Goal: Task Accomplishment & Management: Use online tool/utility

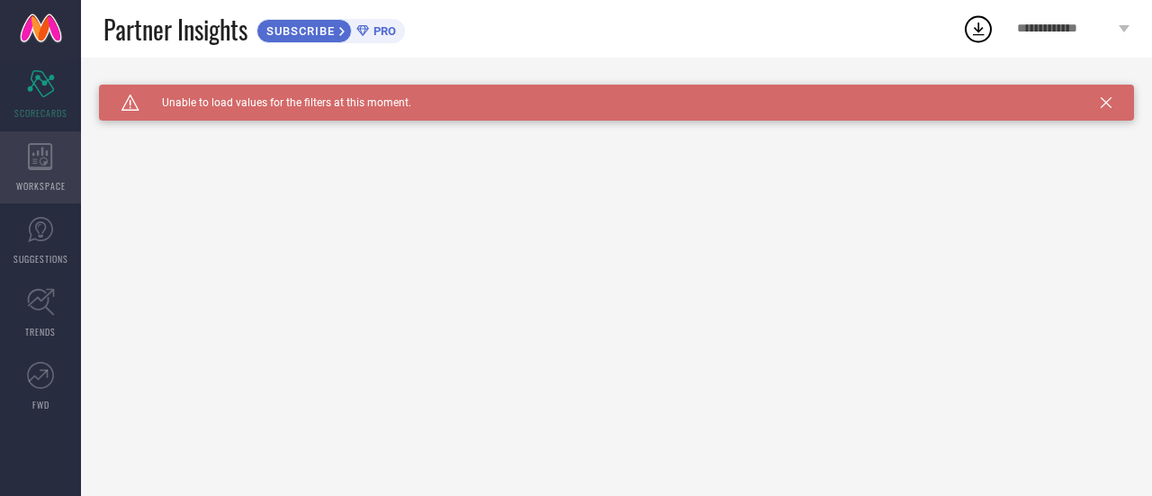
click at [52, 153] on icon at bounding box center [40, 156] width 24 height 27
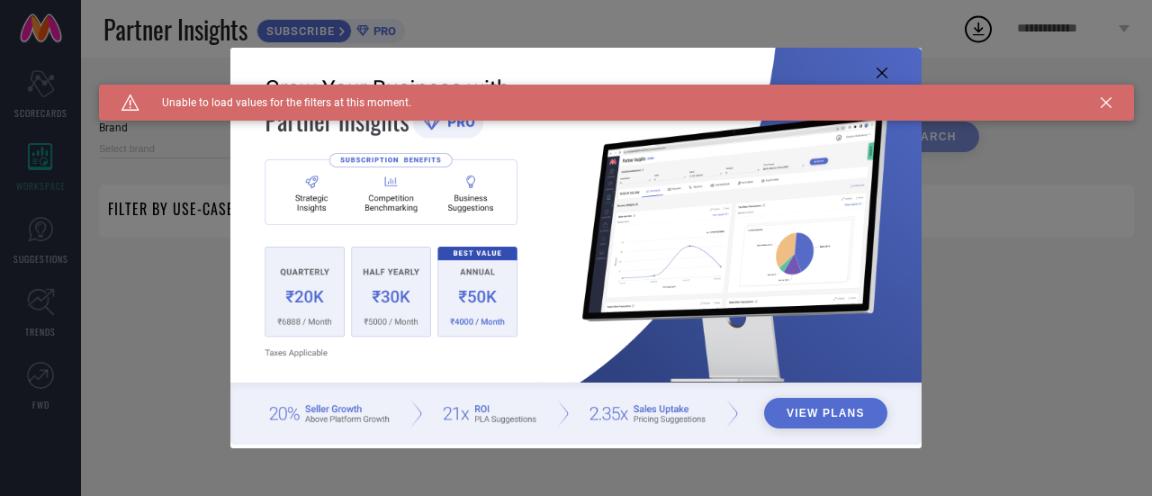
type input "1 STOP FASHION"
type input "All"
click at [36, 235] on div "View Plans" at bounding box center [576, 248] width 1152 height 496
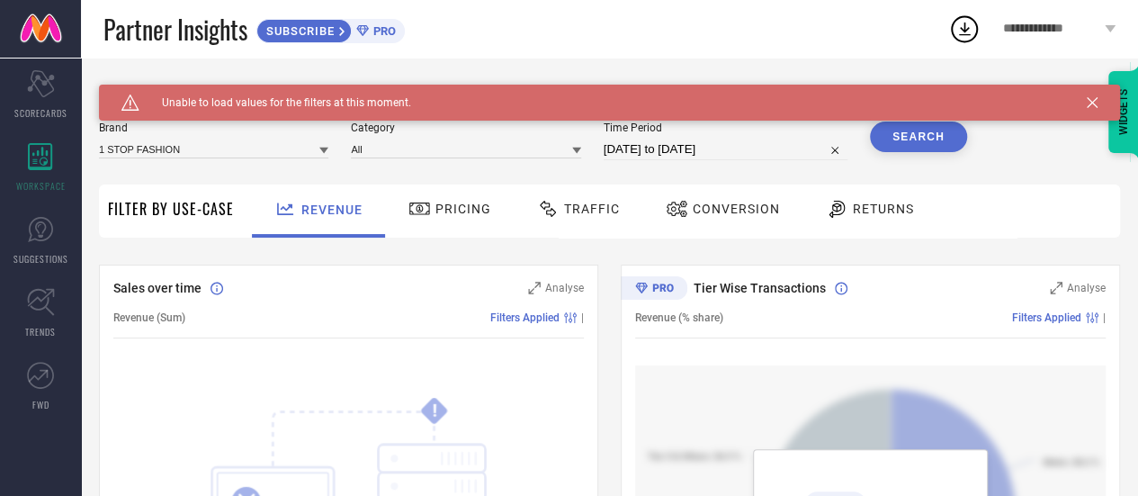
click at [36, 235] on icon at bounding box center [40, 229] width 27 height 27
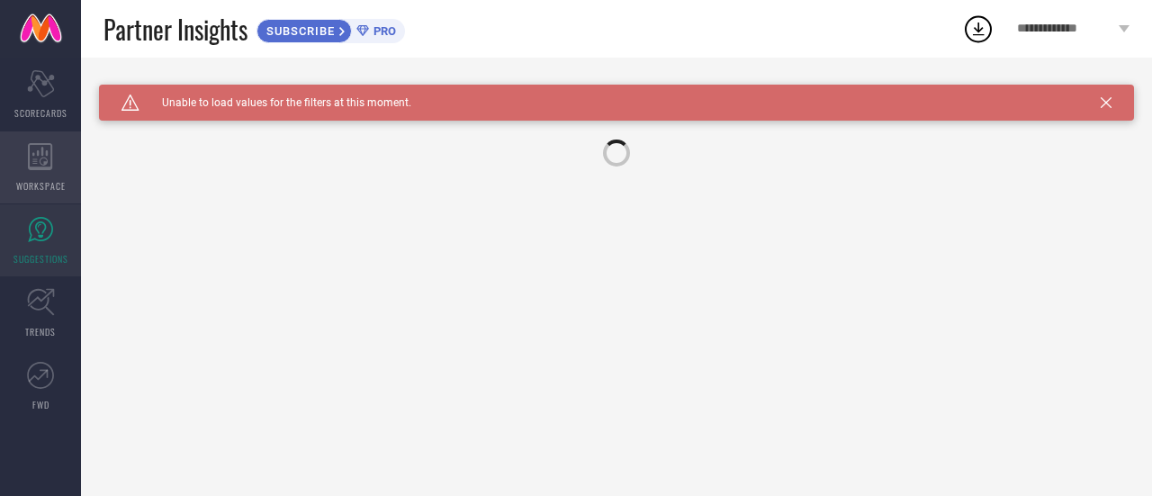
click at [38, 159] on icon at bounding box center [40, 156] width 25 height 27
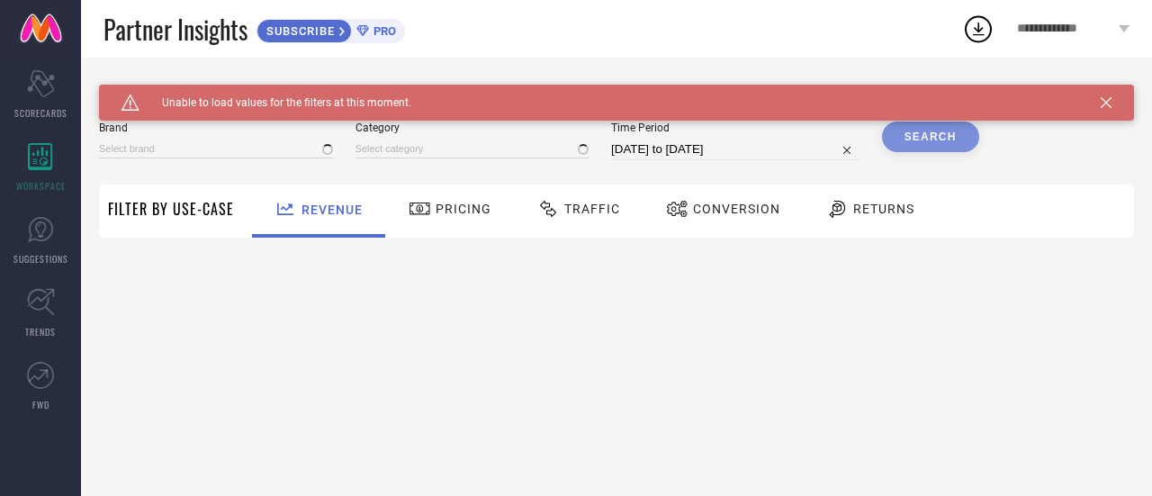
type input "1 STOP FASHION"
type input "All"
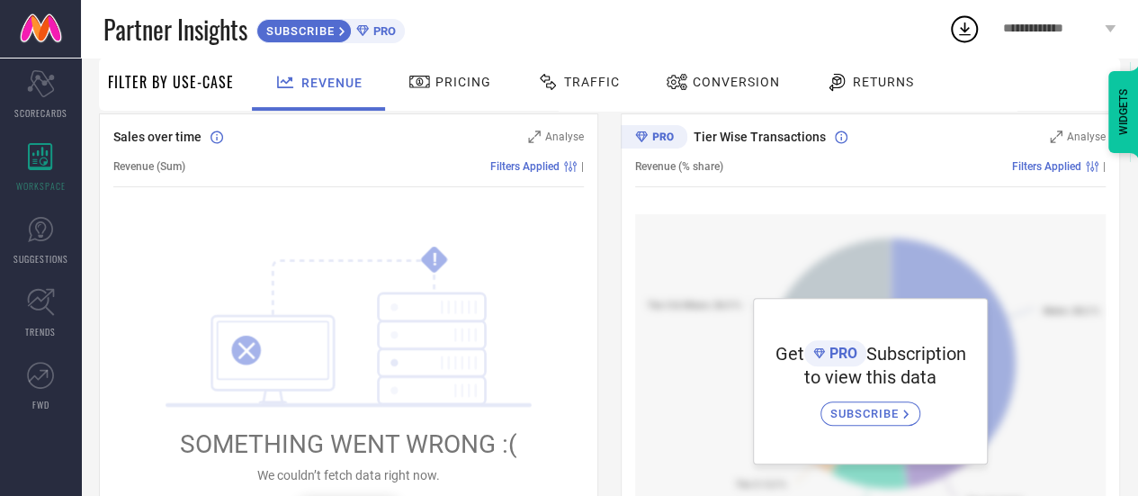
scroll to position [133, 0]
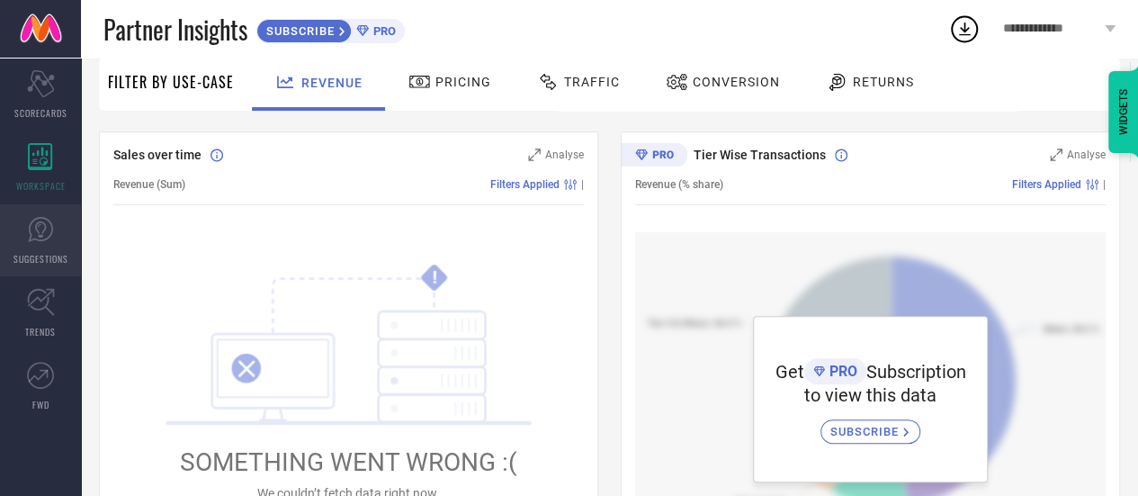
click at [43, 246] on link "SUGGESTIONS" at bounding box center [40, 240] width 81 height 72
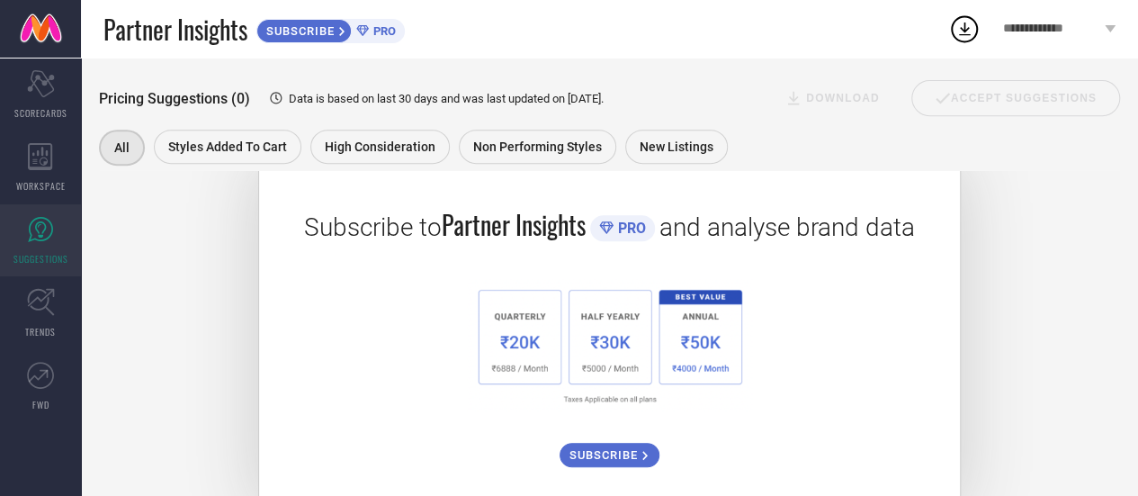
scroll to position [364, 0]
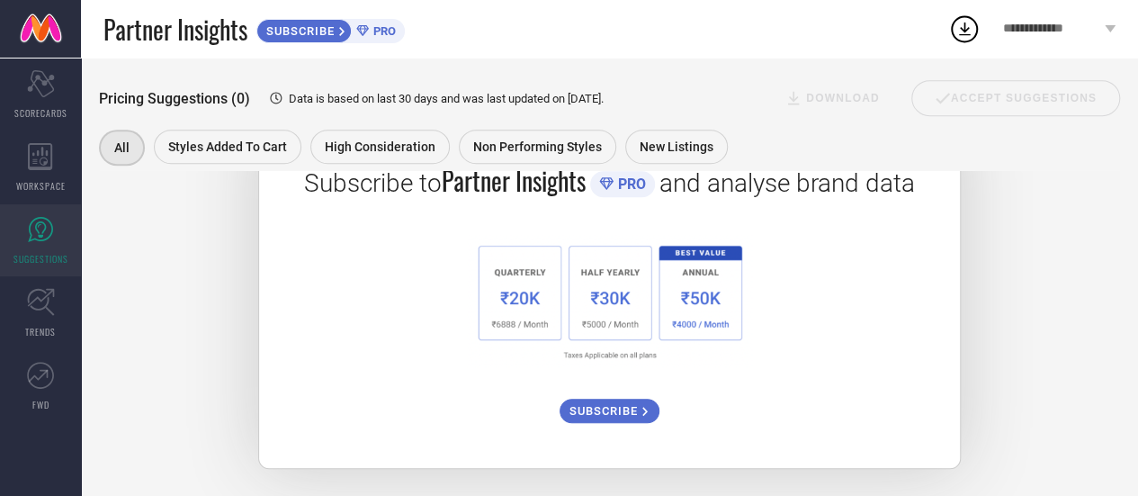
click at [616, 402] on div "SUBSCRIBE" at bounding box center [610, 411] width 100 height 24
